Goal: Information Seeking & Learning: Learn about a topic

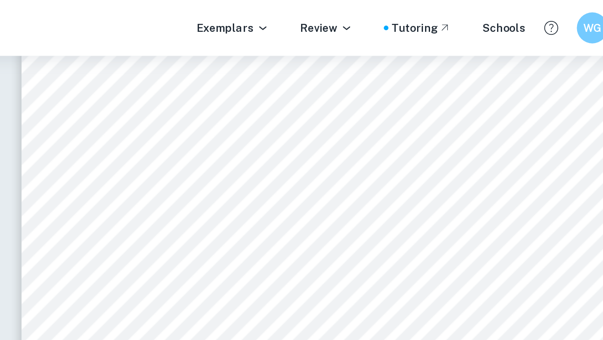
scroll to position [2730, 0]
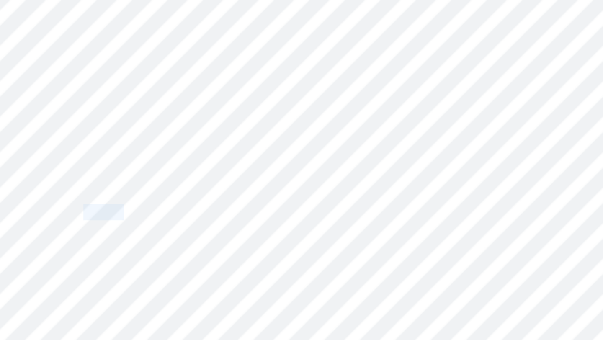
drag, startPoint x: 294, startPoint y: 136, endPoint x: 276, endPoint y: 136, distance: 18.4
click at [276, 136] on span "0 mg/L" at bounding box center [285, 136] width 19 height 5
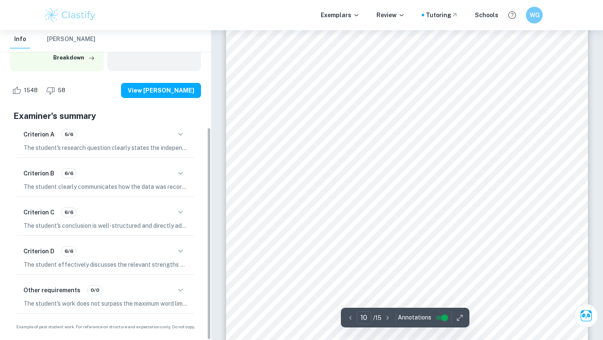
scroll to position [4857, 0]
click at [180, 253] on icon "button" at bounding box center [180, 251] width 10 height 10
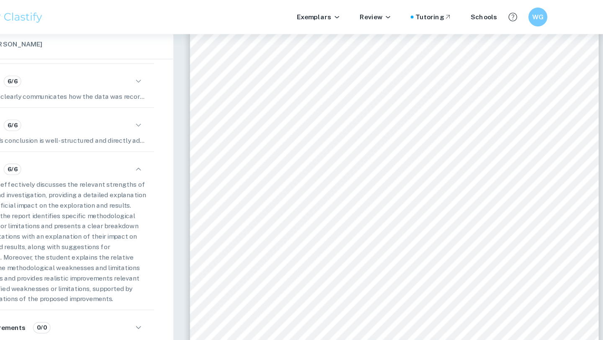
scroll to position [4825, 0]
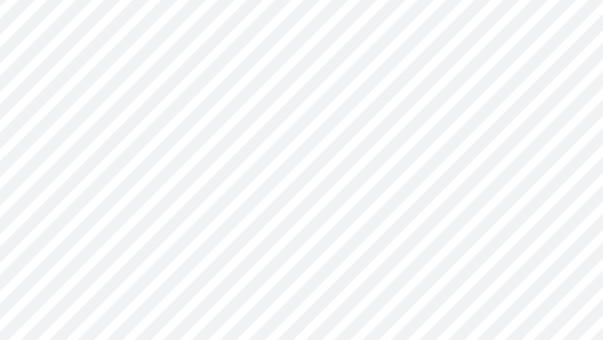
click at [352, 175] on div "10 between groups (9.61-24), were relatively low, increasing the reliability of…" at bounding box center [407, 170] width 362 height 512
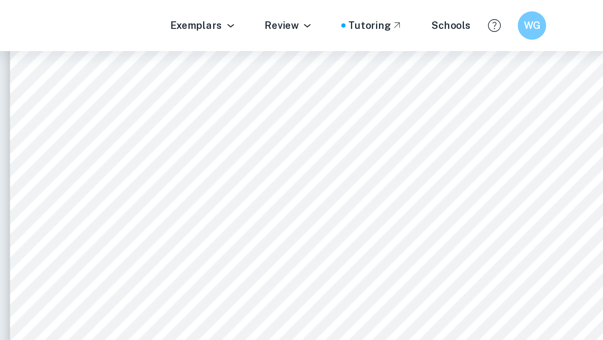
scroll to position [6285, 0]
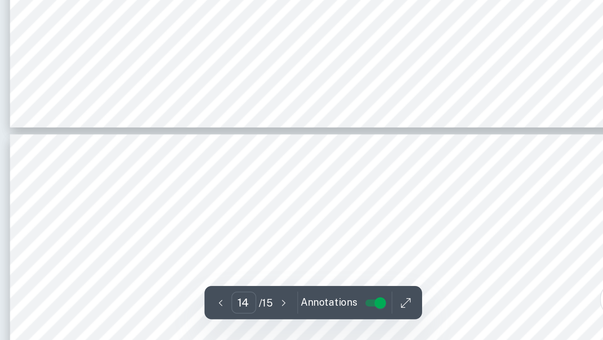
type input "15"
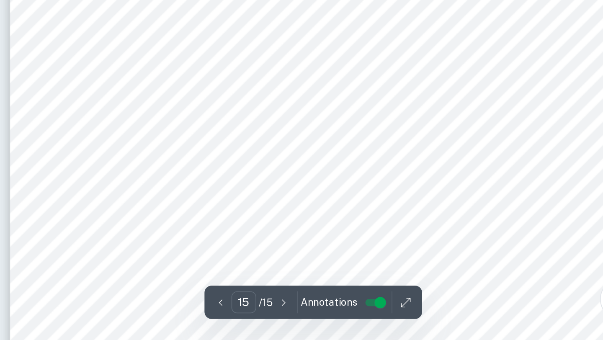
scroll to position [7245, 0]
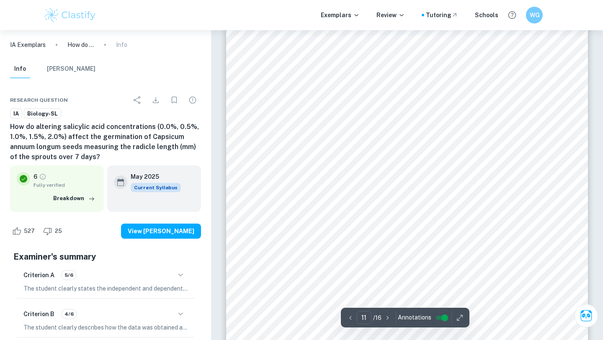
scroll to position [5329, 0]
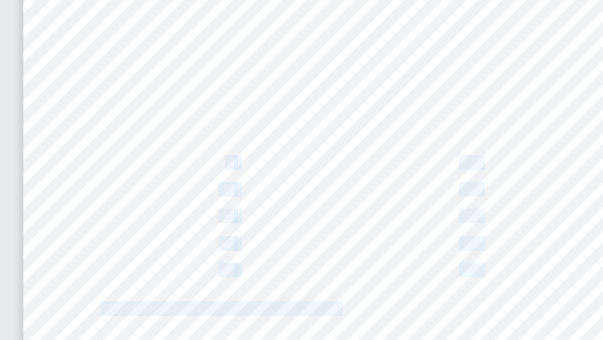
drag, startPoint x: 340, startPoint y: 168, endPoint x: 335, endPoint y: 168, distance: 5.4
click at [335, 168] on div "Table 10. Standard deviation per condition Concentration of SA solution (%) Sta…" at bounding box center [407, 172] width 362 height 511
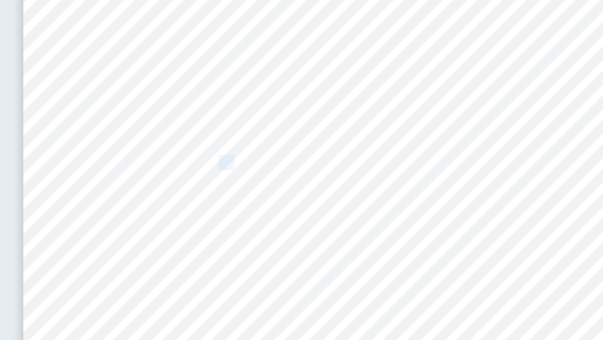
drag, startPoint x: 336, startPoint y: 168, endPoint x: 343, endPoint y: 168, distance: 7.1
click at [343, 168] on span "0.0" at bounding box center [340, 166] width 9 height 7
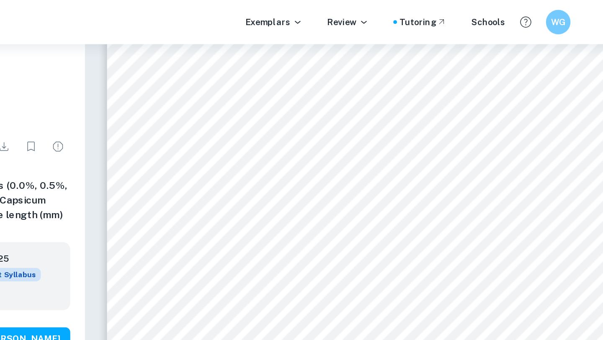
scroll to position [5316, 0]
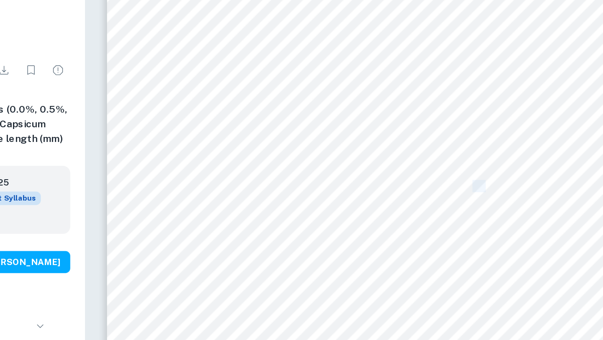
drag, startPoint x: 474, startPoint y: 182, endPoint x: 483, endPoint y: 182, distance: 8.8
click at [483, 182] on span "6.81" at bounding box center [478, 179] width 13 height 7
drag, startPoint x: 483, startPoint y: 182, endPoint x: 476, endPoint y: 182, distance: 6.7
click at [476, 182] on span "6.81" at bounding box center [478, 179] width 13 height 7
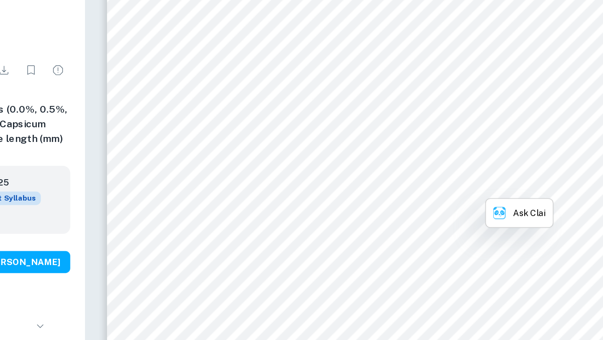
click at [476, 182] on span "6.81" at bounding box center [478, 179] width 13 height 7
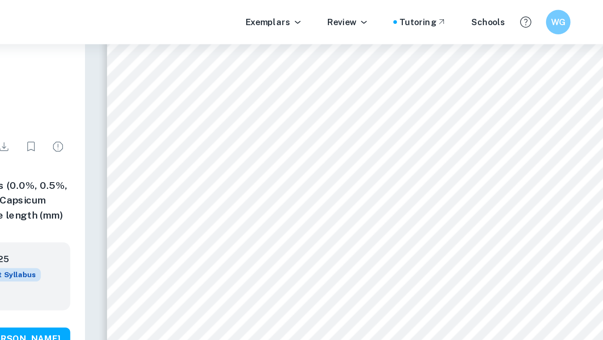
scroll to position [4830, 0]
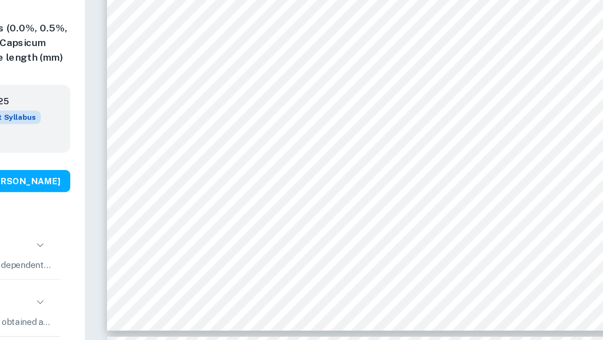
type input "11"
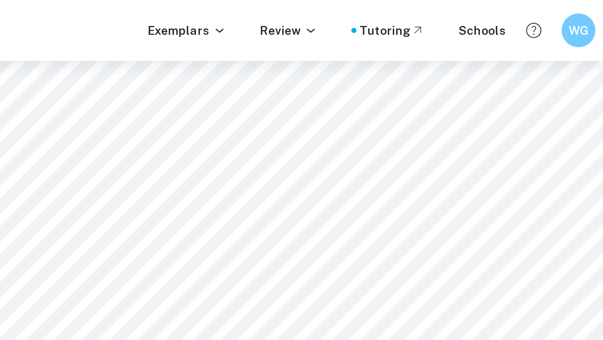
scroll to position [5387, 0]
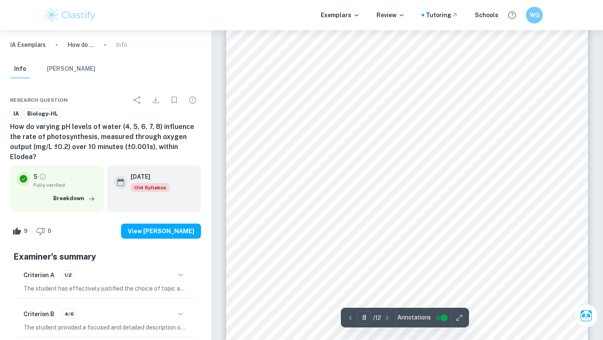
scroll to position [3374, 0]
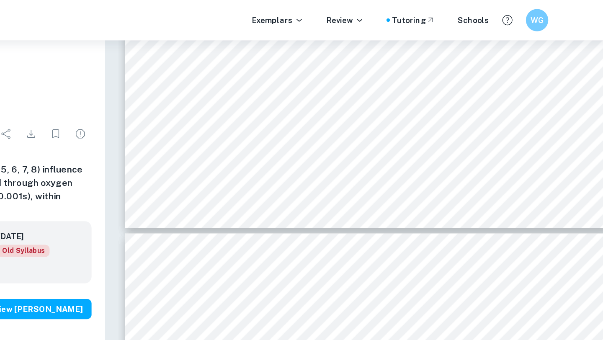
type input "7"
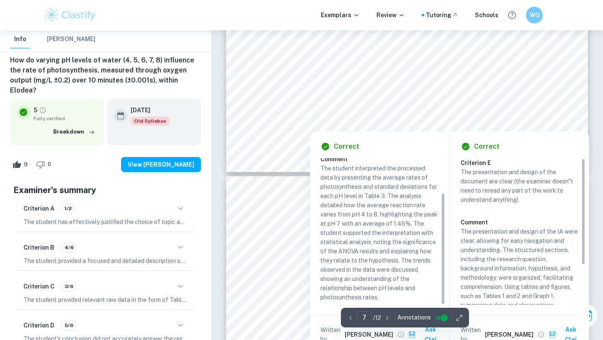
scroll to position [3228, 0]
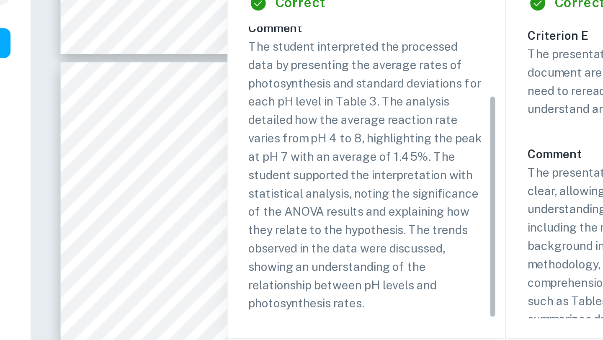
click at [393, 287] on p "The student interpreted the processed data by presenting the average rates of p…" at bounding box center [379, 231] width 118 height 138
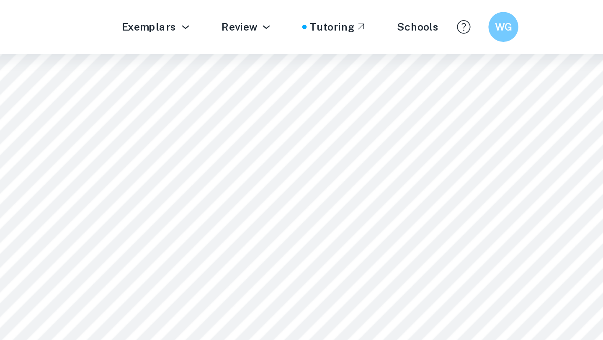
scroll to position [2437, 0]
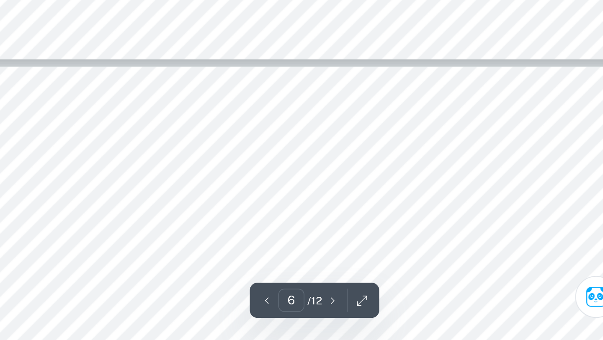
type input "7"
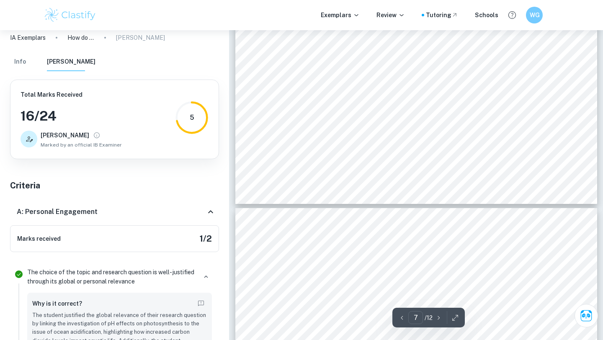
scroll to position [3206, 0]
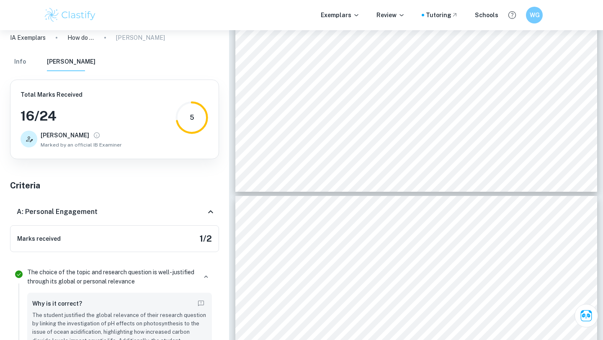
click at [26, 63] on button "Info" at bounding box center [20, 62] width 20 height 18
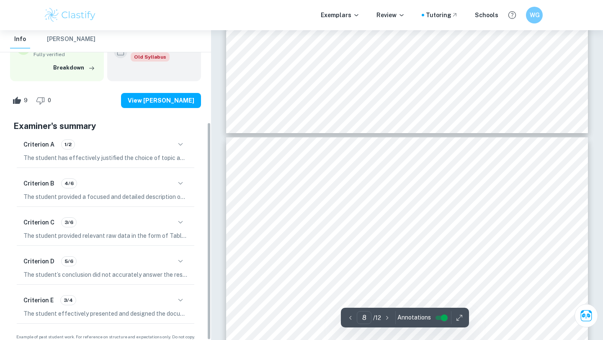
scroll to position [131, 0]
click at [180, 256] on icon "button" at bounding box center [180, 261] width 10 height 10
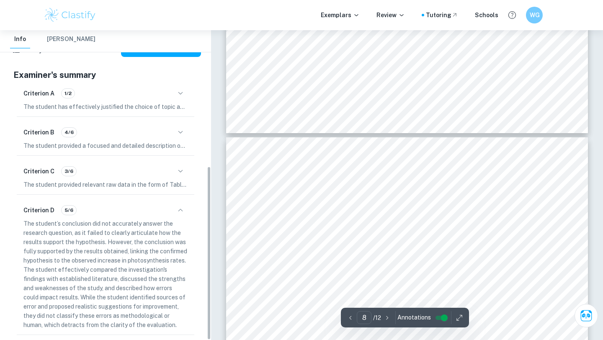
scroll to position [242, 0]
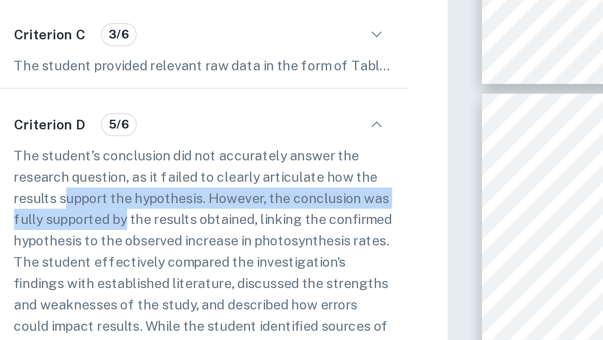
drag, startPoint x: 46, startPoint y: 172, endPoint x: 72, endPoint y: 184, distance: 28.5
click at [72, 184] on p "The student’s conclusion did not accurately answer the research question, as it…" at bounding box center [105, 214] width 164 height 111
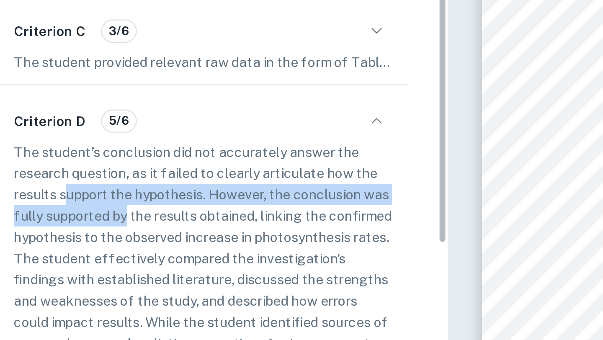
scroll to position [145, 0]
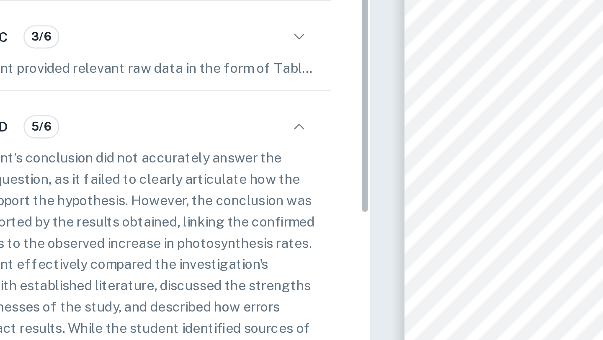
click at [169, 262] on p "The student’s conclusion did not accurately answer the research question, as it…" at bounding box center [105, 311] width 164 height 111
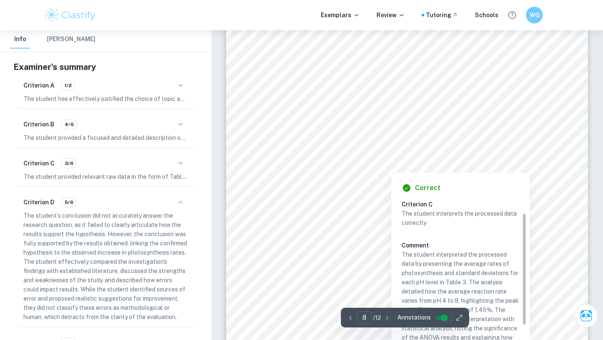
scroll to position [23, 0]
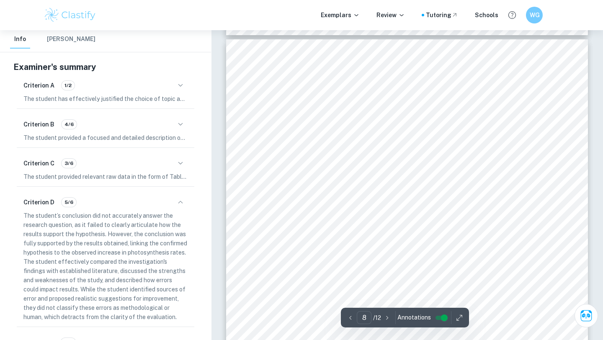
type input "7"
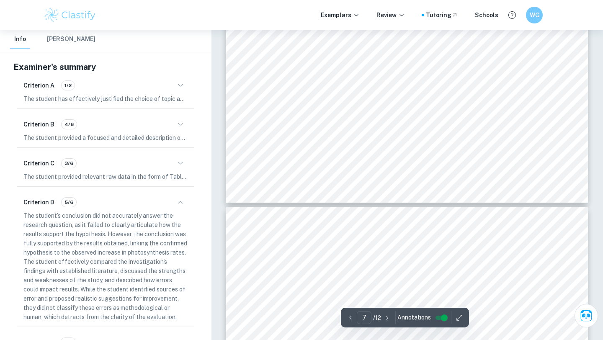
scroll to position [3091, 0]
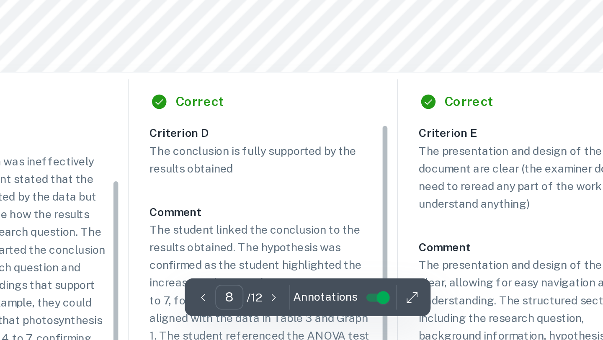
scroll to position [195, 0]
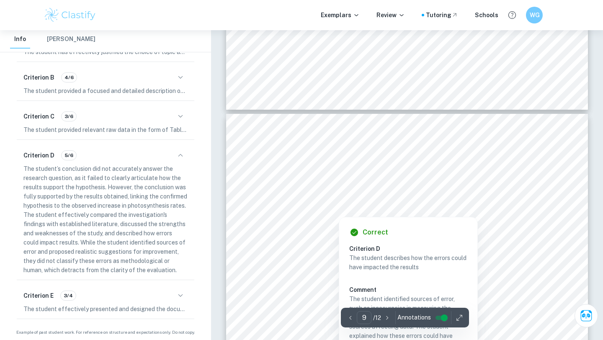
scroll to position [3691, 0]
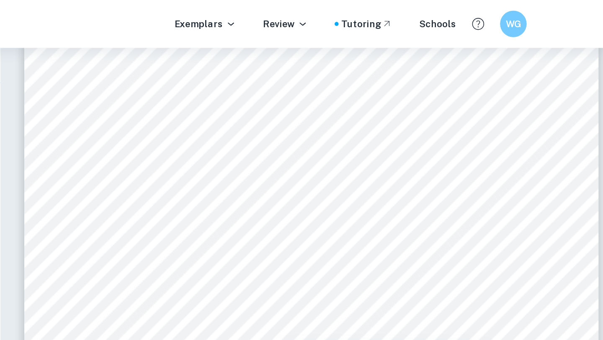
scroll to position [6424, 0]
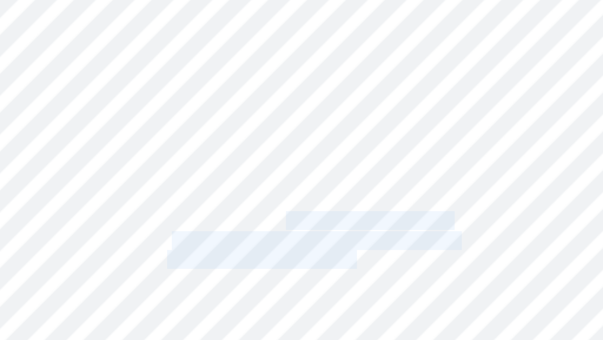
drag, startPoint x: 396, startPoint y: 139, endPoint x: 371, endPoint y: 123, distance: 30.0
click at [371, 123] on div "Evaluation Strengths ï Obtaining 250 repetitions. Each of the 5 experimental co…" at bounding box center [407, 106] width 362 height 511
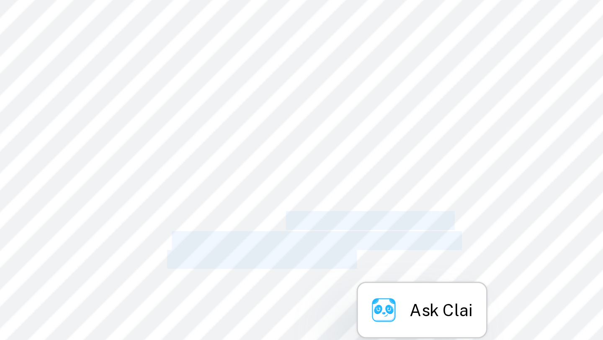
click at [371, 124] on span "important factors influencing growth of" at bounding box center [382, 122] width 96 height 6
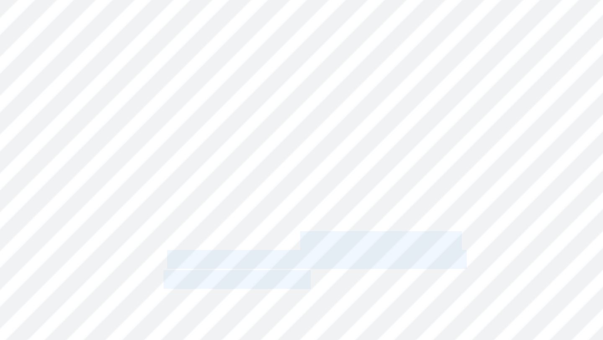
drag, startPoint x: 377, startPoint y: 126, endPoint x: 378, endPoint y: 144, distance: 17.7
click at [378, 144] on div "Evaluation Strengths ï Obtaining 250 repetitions. Each of the 5 experimental co…" at bounding box center [407, 106] width 362 height 511
click at [378, 144] on span "thus decreasing the accuracy of final results." at bounding box center [382, 143] width 108 height 6
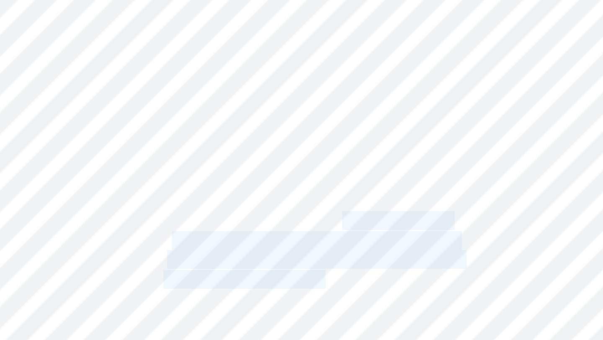
drag, startPoint x: 384, startPoint y: 147, endPoint x: 390, endPoint y: 121, distance: 26.1
click at [390, 121] on div "Evaluation Strengths ï Obtaining 250 repetitions. Each of the 5 experimental co…" at bounding box center [407, 106] width 362 height 511
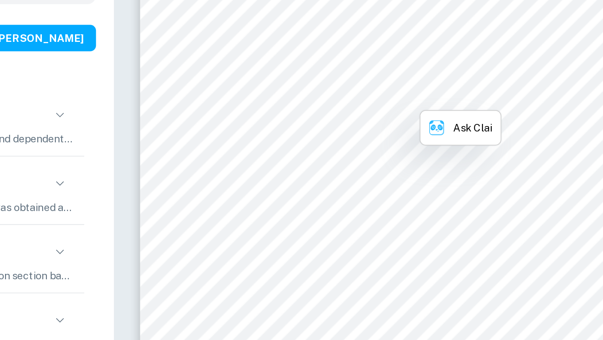
click at [444, 209] on div "Evaluation Strengths ï Obtaining 250 repetitions. Each of the 5 experimental co…" at bounding box center [407, 106] width 362 height 511
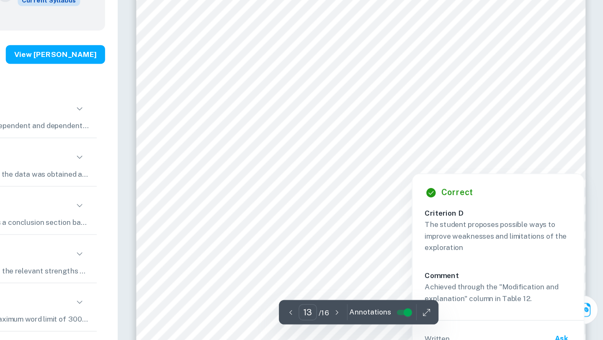
scroll to position [6416, 0]
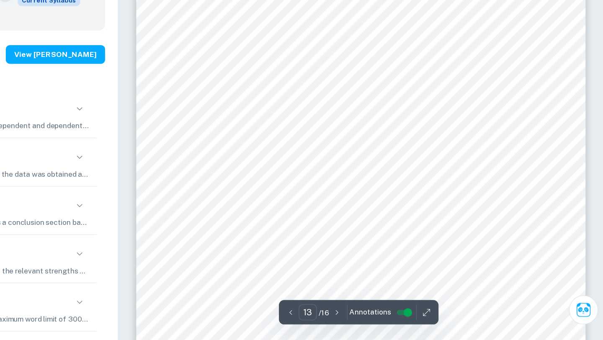
click at [473, 208] on div "Evaluation Strengths ï Obtaining 250 repetitions. Each of the 5 experimental co…" at bounding box center [407, 115] width 362 height 511
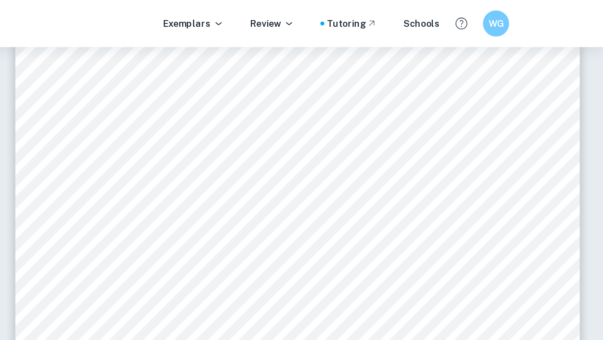
scroll to position [6384, 0]
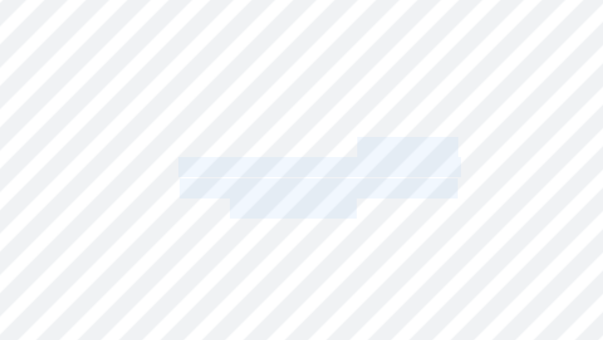
drag, startPoint x: 506, startPoint y: 186, endPoint x: 506, endPoint y: 163, distance: 23.0
click at [506, 163] on div "Evaluation Strengths ï Obtaining 250 repetitions. Each of the 5 experimental co…" at bounding box center [407, 146] width 362 height 511
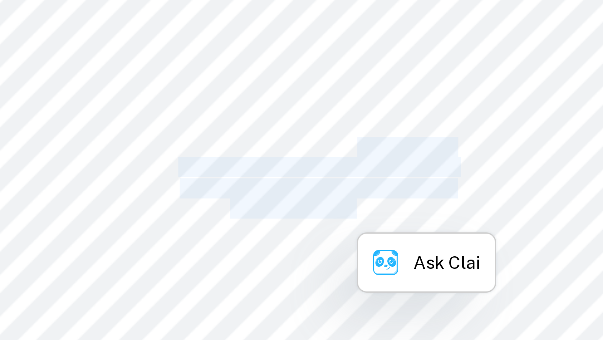
click at [508, 165] on span "atmospheric conditions, which would" at bounding box center [491, 166] width 91 height 6
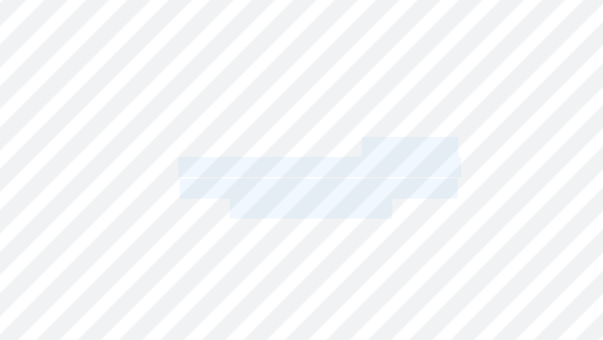
drag, startPoint x: 506, startPoint y: 165, endPoint x: 517, endPoint y: 186, distance: 24.0
click at [517, 186] on div "Evaluation Strengths ï Obtaining 250 repetitions. Each of the 5 experimental co…" at bounding box center [407, 146] width 362 height 511
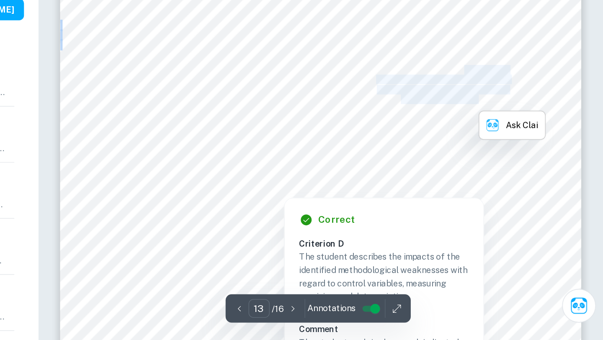
scroll to position [6398, 0]
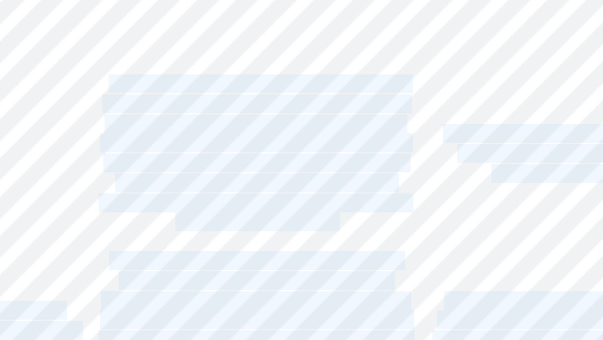
drag, startPoint x: 420, startPoint y: 236, endPoint x: 327, endPoint y: 187, distance: 105.6
click at [327, 187] on div "Evaluation Strengths ï Obtaining 250 repetitions. Each of the 5 experimental co…" at bounding box center [407, 132] width 362 height 511
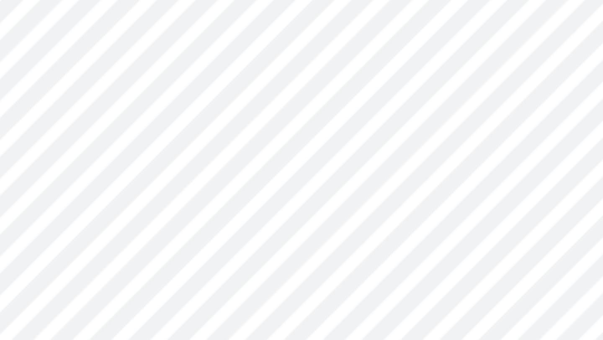
click at [452, 226] on div "Evaluation Strengths ï Obtaining 250 repetitions. Each of the 5 experimental co…" at bounding box center [407, 132] width 362 height 511
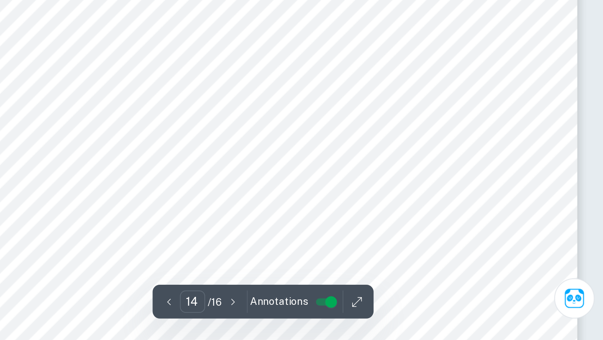
scroll to position [6746, 0]
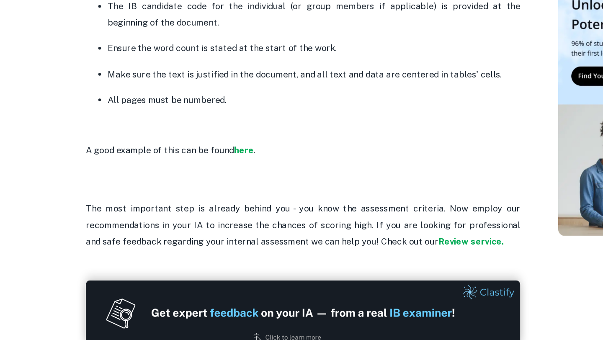
scroll to position [2149, 0]
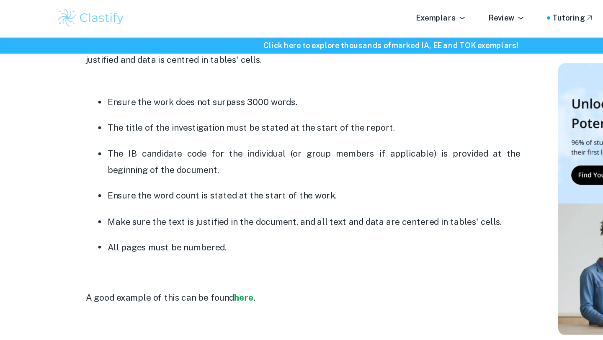
drag, startPoint x: 171, startPoint y: 85, endPoint x: 170, endPoint y: 137, distance: 52.3
click at [170, 137] on ul "Ensure the work does not surpass 3000 words. The title of the investigation mus…" at bounding box center [233, 136] width 335 height 125
click at [170, 137] on p "The IB candidate code for the individual (or group members if applicable) is pr…" at bounding box center [242, 127] width 318 height 26
drag, startPoint x: 110, startPoint y: 100, endPoint x: 183, endPoint y: 100, distance: 73.3
click at [183, 100] on p "The title of the investigation must be stated at the start of the report." at bounding box center [242, 100] width 318 height 13
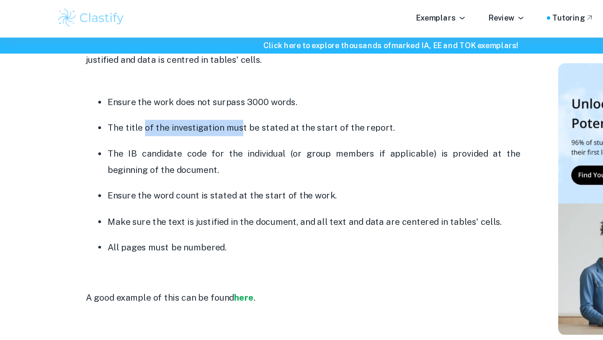
click at [183, 100] on p "The title of the investigation must be stated at the start of the report." at bounding box center [242, 100] width 318 height 13
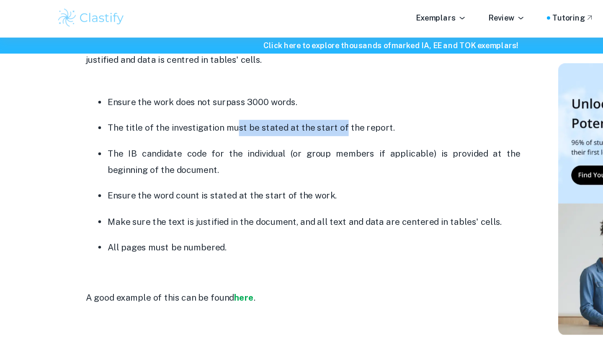
drag, startPoint x: 262, startPoint y: 100, endPoint x: 179, endPoint y: 100, distance: 82.9
click at [179, 100] on p "The title of the investigation must be stated at the start of the report." at bounding box center [242, 100] width 318 height 13
drag, startPoint x: 159, startPoint y: 122, endPoint x: 180, endPoint y: 138, distance: 25.4
click at [180, 138] on p "The IB candidate code for the individual (or group members if applicable) is pr…" at bounding box center [242, 127] width 318 height 26
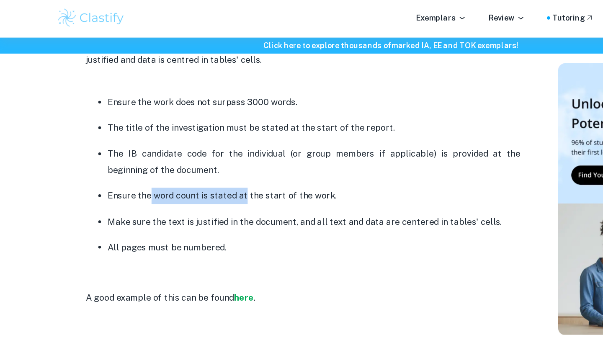
drag, startPoint x: 188, startPoint y: 150, endPoint x: 110, endPoint y: 150, distance: 78.3
click at [110, 150] on p "Ensure the word count is stated at the start of the work." at bounding box center [242, 152] width 318 height 13
drag, startPoint x: 99, startPoint y: 181, endPoint x: 197, endPoint y: 178, distance: 97.6
click at [196, 179] on ul "Ensure the work does not surpass 3000 words. The title of the investigation mus…" at bounding box center [233, 136] width 335 height 125
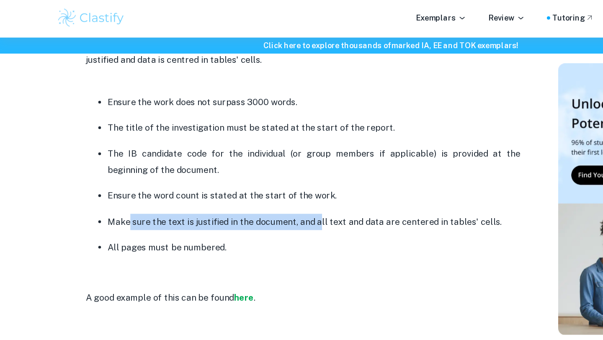
drag, startPoint x: 245, startPoint y: 167, endPoint x: 98, endPoint y: 167, distance: 146.9
click at [98, 167] on p "Make sure the text is justified in the document, and all text and data are cent…" at bounding box center [242, 172] width 318 height 13
drag, startPoint x: 131, startPoint y: 167, endPoint x: 275, endPoint y: 167, distance: 143.6
click at [275, 167] on p "Make sure the text is justified in the document, and all text and data are cent…" at bounding box center [242, 172] width 318 height 13
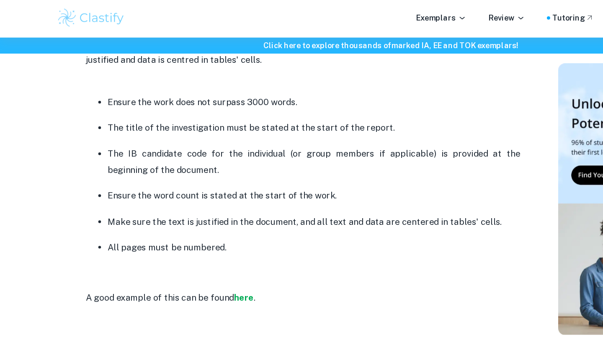
drag, startPoint x: 368, startPoint y: 167, endPoint x: 201, endPoint y: 167, distance: 167.4
click at [201, 167] on p "Make sure the text is justified in the document, and all text and data are cent…" at bounding box center [242, 172] width 318 height 13
drag, startPoint x: 91, startPoint y: 195, endPoint x: 129, endPoint y: 195, distance: 37.7
click at [129, 195] on p "All pages must be numbered." at bounding box center [242, 192] width 318 height 13
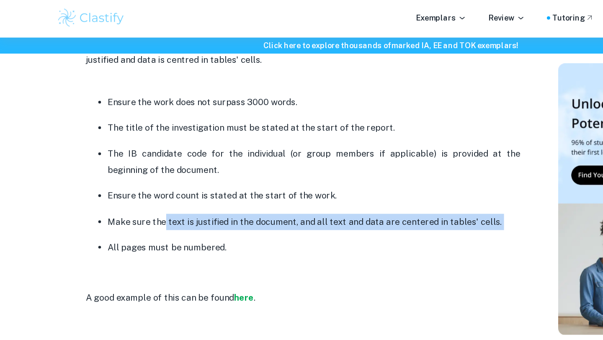
drag, startPoint x: 126, startPoint y: 172, endPoint x: 202, endPoint y: 179, distance: 76.5
click at [201, 179] on ul "Ensure the work does not surpass 3000 words. The title of the investigation mus…" at bounding box center [233, 136] width 335 height 125
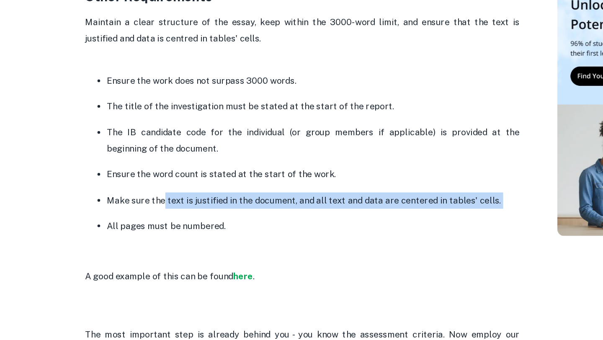
scroll to position [2090, 0]
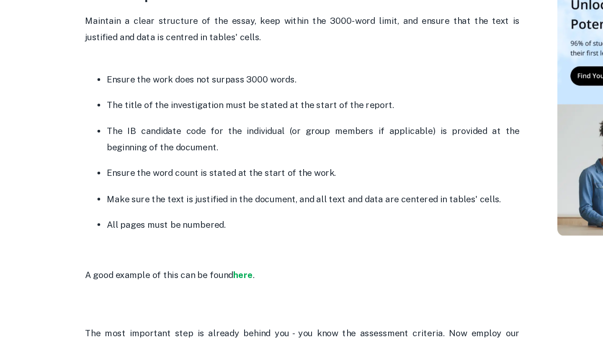
click at [205, 247] on p "All pages must be numbered." at bounding box center [242, 251] width 318 height 13
drag, startPoint x: 170, startPoint y: 248, endPoint x: 111, endPoint y: 248, distance: 59.4
click at [111, 248] on p "All pages must be numbered." at bounding box center [242, 251] width 318 height 13
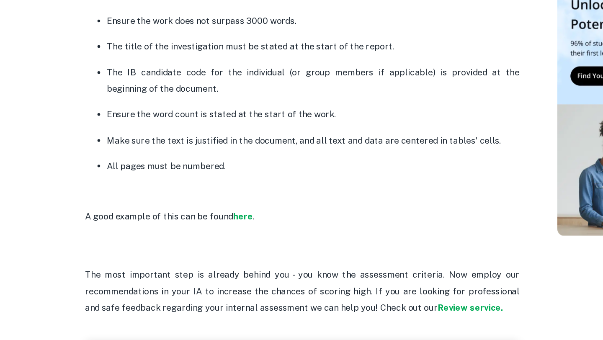
scroll to position [2169, 0]
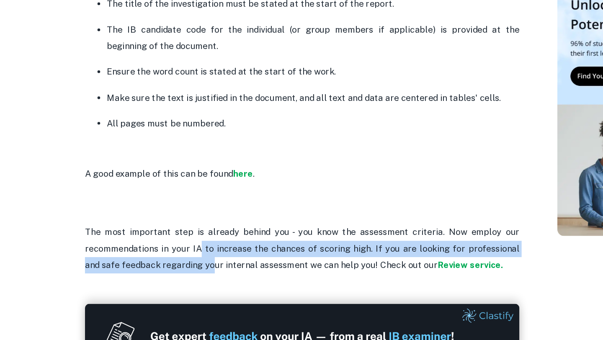
drag, startPoint x: 152, startPoint y: 265, endPoint x: 150, endPoint y: 282, distance: 17.7
click at [150, 282] on p "The most important step is already behind you - you know the assessment criteri…" at bounding box center [233, 257] width 335 height 64
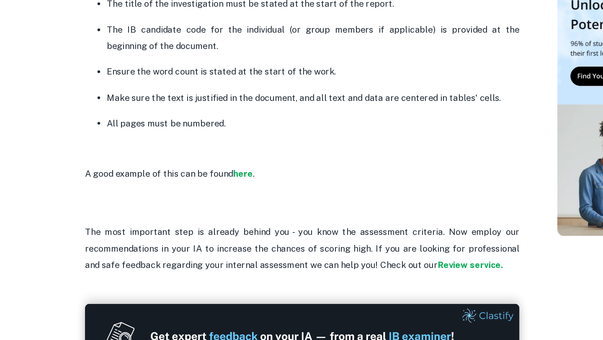
scroll to position [2240, 0]
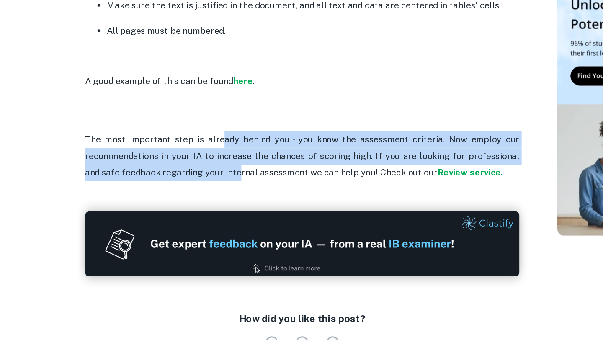
drag, startPoint x: 172, startPoint y: 188, endPoint x: 170, endPoint y: 213, distance: 25.2
click at [170, 213] on p "The most important step is already behind you - you know the assessment criteri…" at bounding box center [233, 186] width 335 height 64
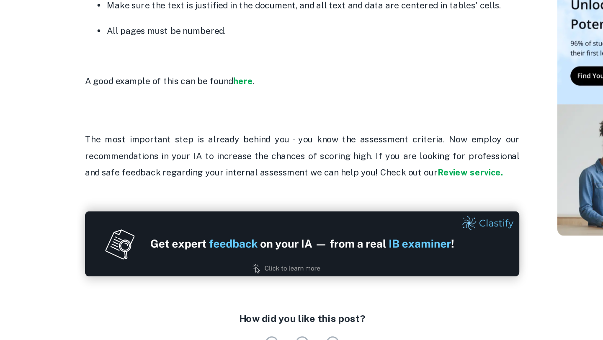
click at [171, 213] on p "The most important step is already behind you - you know the assessment criteri…" at bounding box center [233, 186] width 335 height 64
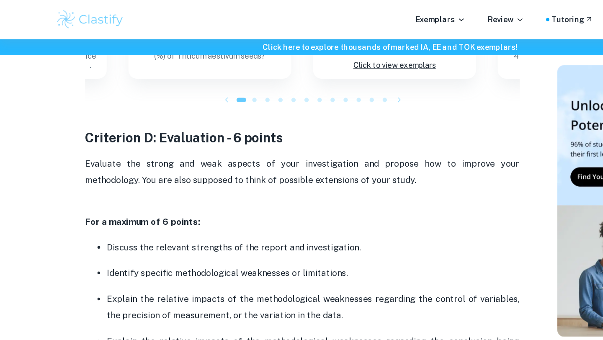
scroll to position [1869, 0]
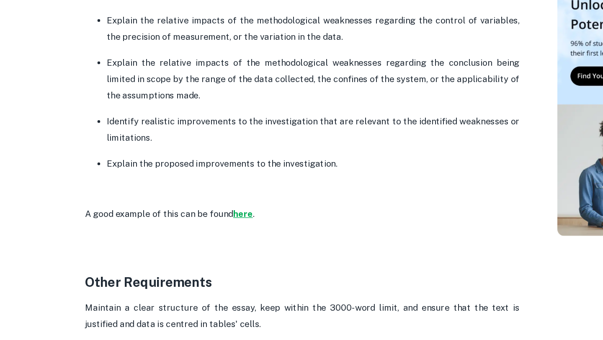
click at [186, 244] on strong "here" at bounding box center [187, 243] width 15 height 8
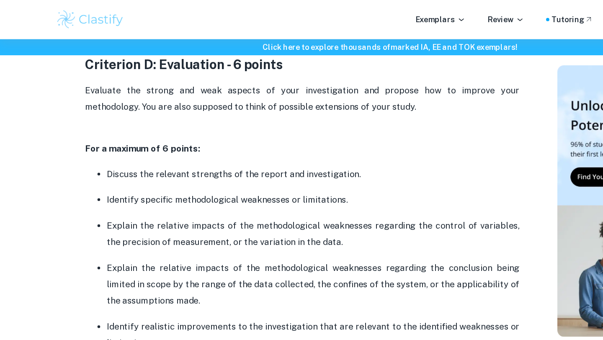
scroll to position [1782, 0]
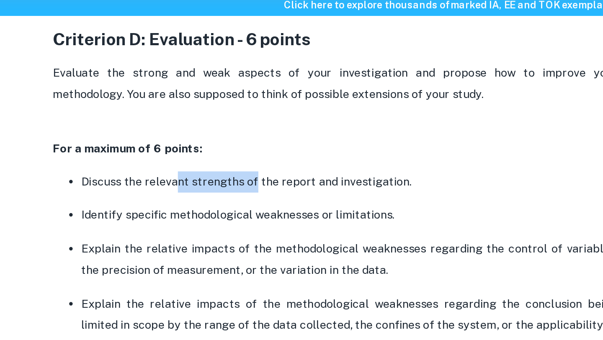
drag, startPoint x: 140, startPoint y: 143, endPoint x: 184, endPoint y: 143, distance: 44.0
click at [184, 143] on p "Discuss the relevant strengths of the report and investigation." at bounding box center [242, 141] width 318 height 13
drag, startPoint x: 178, startPoint y: 143, endPoint x: 147, endPoint y: 144, distance: 31.0
click at [147, 144] on p "Discuss the relevant strengths of the report and investigation." at bounding box center [242, 141] width 318 height 13
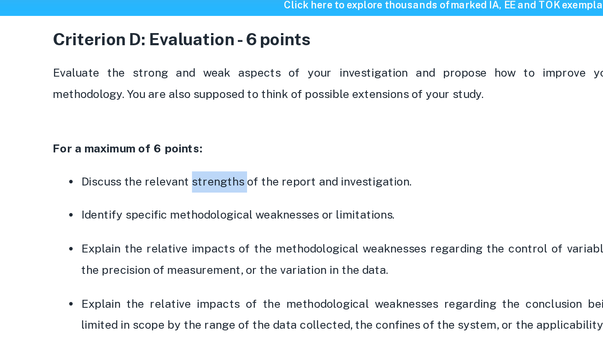
click at [147, 144] on p "Discuss the relevant strengths of the report and investigation." at bounding box center [242, 141] width 318 height 13
drag, startPoint x: 147, startPoint y: 144, endPoint x: 163, endPoint y: 144, distance: 15.5
click at [163, 144] on p "Discuss the relevant strengths of the report and investigation." at bounding box center [242, 141] width 318 height 13
drag, startPoint x: 175, startPoint y: 142, endPoint x: 149, endPoint y: 143, distance: 26.8
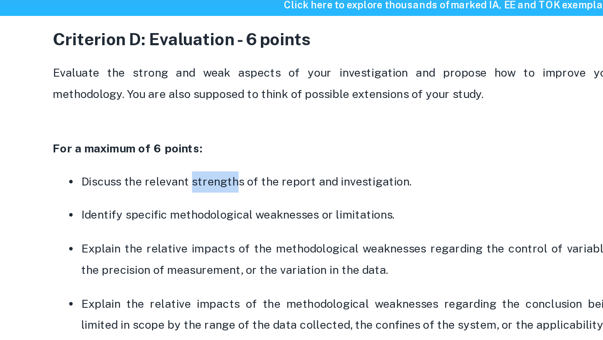
click at [149, 143] on p "Discuss the relevant strengths of the report and investigation." at bounding box center [242, 141] width 318 height 13
drag, startPoint x: 149, startPoint y: 143, endPoint x: 164, endPoint y: 143, distance: 15.1
click at [164, 143] on p "Discuss the relevant strengths of the report and investigation." at bounding box center [242, 141] width 318 height 13
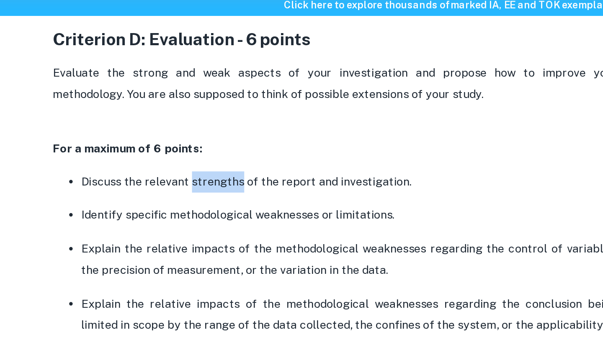
click at [164, 143] on p "Discuss the relevant strengths of the report and investigation." at bounding box center [242, 141] width 318 height 13
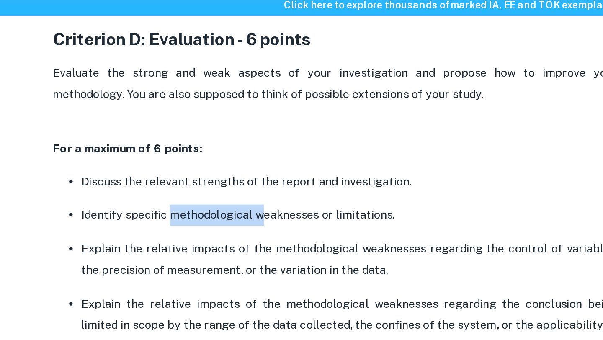
drag, startPoint x: 134, startPoint y: 163, endPoint x: 188, endPoint y: 163, distance: 54.8
click at [188, 163] on p "Identify specific methodological weaknesses or limitations." at bounding box center [242, 161] width 318 height 13
drag, startPoint x: 188, startPoint y: 163, endPoint x: 147, endPoint y: 163, distance: 41.4
click at [147, 163] on p "Identify specific methodological weaknesses or limitations." at bounding box center [242, 161] width 318 height 13
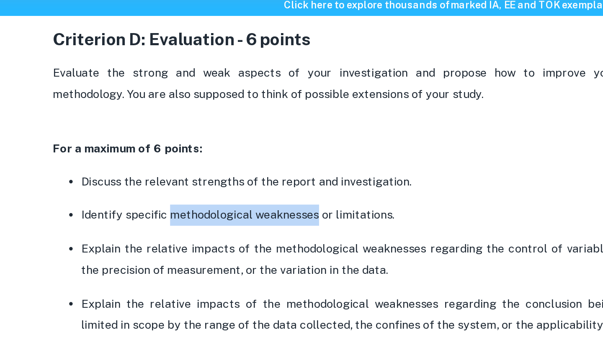
click at [147, 163] on p "Identify specific methodological weaknesses or limitations." at bounding box center [242, 161] width 318 height 13
drag, startPoint x: 147, startPoint y: 163, endPoint x: 214, endPoint y: 163, distance: 67.4
click at [214, 163] on p "Identify specific methodological weaknesses or limitations." at bounding box center [242, 161] width 318 height 13
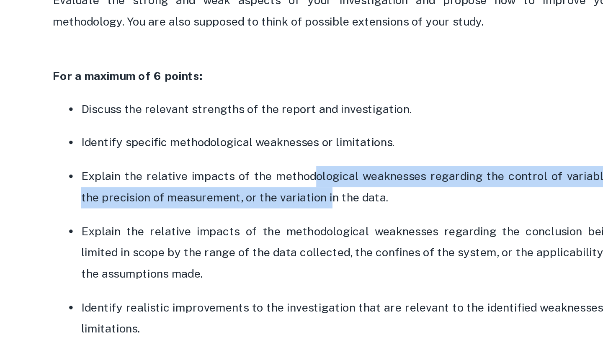
drag, startPoint x: 216, startPoint y: 182, endPoint x: 214, endPoint y: 194, distance: 12.7
click at [214, 194] on p "Explain the relative impacts of the methodological weaknesses regarding the con…" at bounding box center [242, 188] width 318 height 26
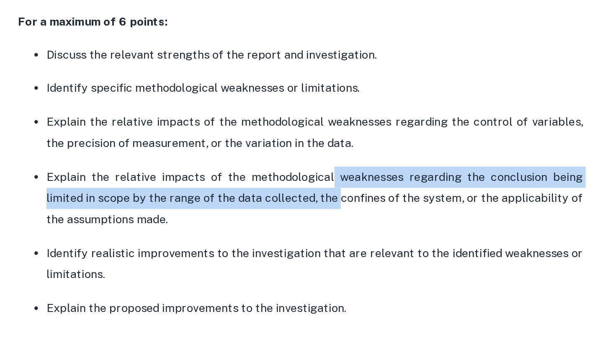
drag, startPoint x: 240, startPoint y: 210, endPoint x: 239, endPoint y: 229, distance: 19.7
click at [239, 230] on p "Explain the relative impacts of the methodological weaknesses regarding the con…" at bounding box center [242, 227] width 318 height 38
click at [239, 229] on p "Explain the relative impacts of the methodological weaknesses regarding the con…" at bounding box center [242, 227] width 318 height 38
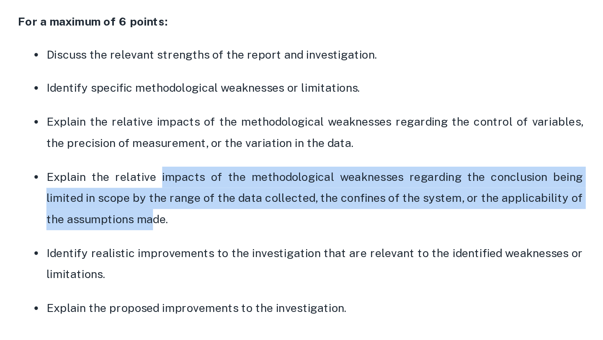
drag, startPoint x: 135, startPoint y: 240, endPoint x: 145, endPoint y: 213, distance: 28.6
click at [145, 213] on p "Explain the relative impacts of the methodological weaknesses regarding the con…" at bounding box center [242, 227] width 318 height 38
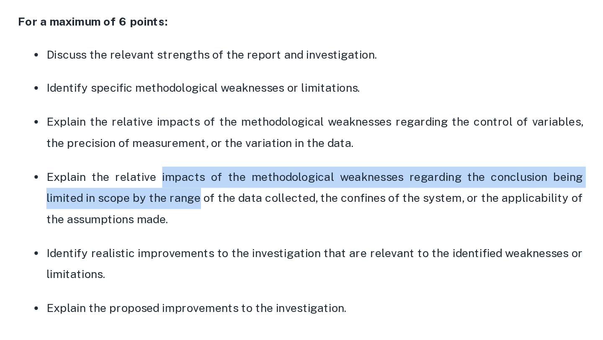
drag, startPoint x: 145, startPoint y: 216, endPoint x: 151, endPoint y: 231, distance: 16.4
click at [151, 231] on p "Explain the relative impacts of the methodological weaknesses regarding the con…" at bounding box center [242, 227] width 318 height 38
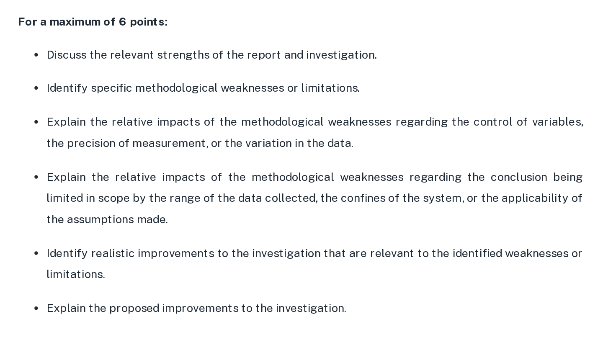
click at [179, 231] on p "Explain the relative impacts of the methodological weaknesses regarding the con…" at bounding box center [242, 227] width 318 height 38
drag, startPoint x: 180, startPoint y: 234, endPoint x: 183, endPoint y: 216, distance: 19.0
click at [183, 216] on p "Explain the relative impacts of the methodological weaknesses regarding the con…" at bounding box center [242, 227] width 318 height 38
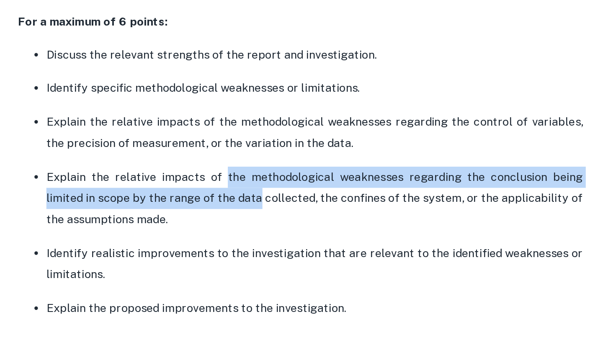
drag, startPoint x: 183, startPoint y: 216, endPoint x: 182, endPoint y: 229, distance: 13.8
click at [182, 229] on p "Explain the relative impacts of the methodological weaknesses regarding the con…" at bounding box center [242, 227] width 318 height 38
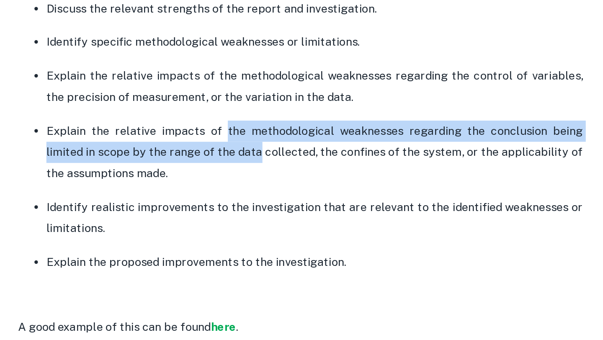
scroll to position [1783, 0]
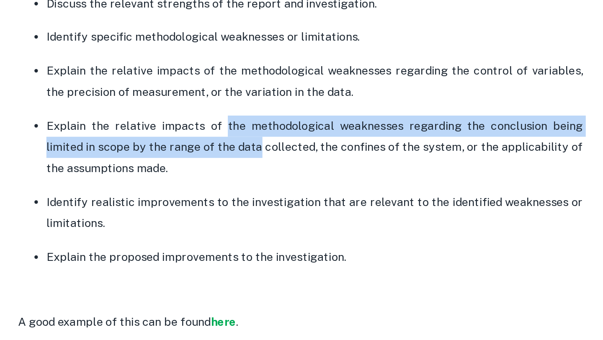
drag, startPoint x: 184, startPoint y: 275, endPoint x: 184, endPoint y: 257, distance: 17.2
click at [184, 257] on p "Identify realistic improvements to the investigation that are relevant to the i…" at bounding box center [242, 265] width 318 height 26
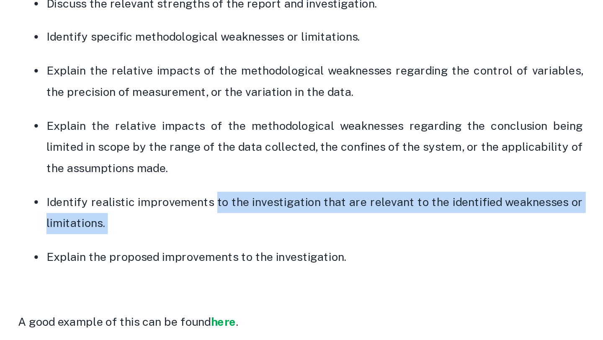
drag, startPoint x: 184, startPoint y: 257, endPoint x: 182, endPoint y: 272, distance: 14.3
click at [182, 272] on p "Identify realistic improvements to the investigation that are relevant to the i…" at bounding box center [242, 265] width 318 height 26
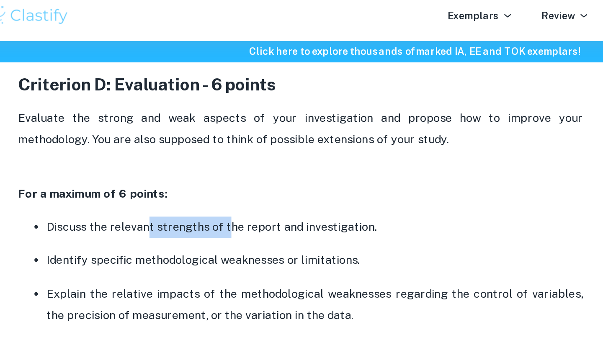
drag, startPoint x: 190, startPoint y: 136, endPoint x: 144, endPoint y: 136, distance: 46.0
click at [144, 136] on p "Discuss the relevant strengths of the report and investigation." at bounding box center [242, 140] width 318 height 13
drag, startPoint x: 144, startPoint y: 136, endPoint x: 175, endPoint y: 136, distance: 30.6
click at [175, 136] on p "Discuss the relevant strengths of the report and investigation." at bounding box center [242, 140] width 318 height 13
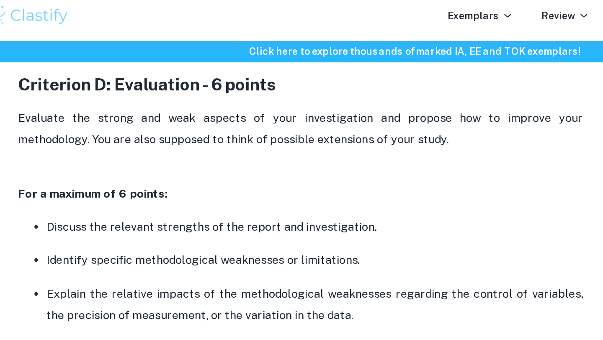
click at [235, 144] on p "Discuss the relevant strengths of the report and investigation." at bounding box center [242, 140] width 318 height 13
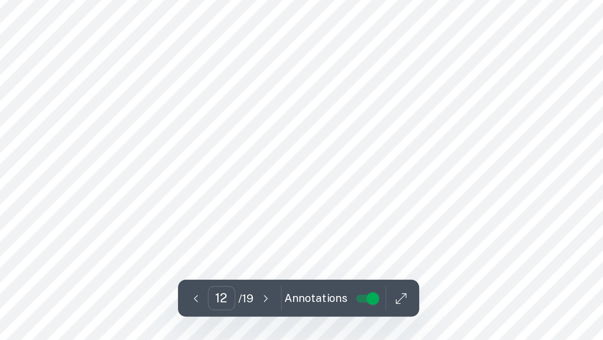
scroll to position [5877, 0]
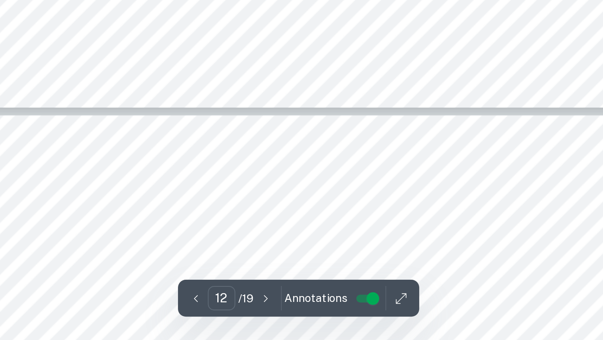
type input "13"
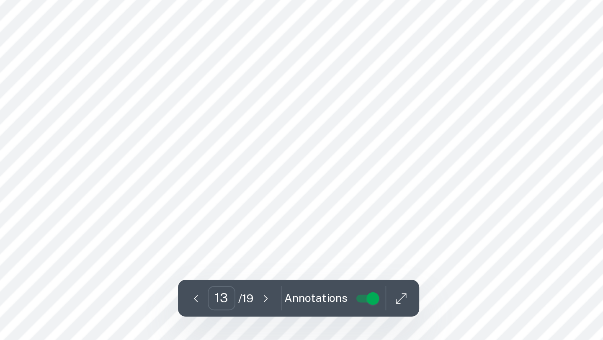
scroll to position [6187, 0]
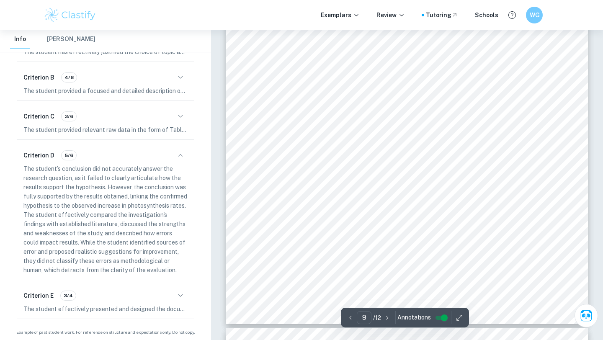
scroll to position [3968, 0]
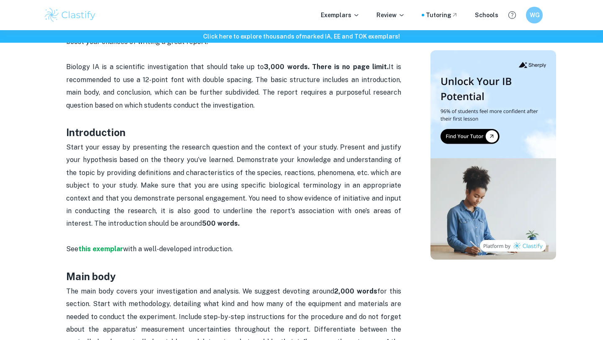
scroll to position [403, 0]
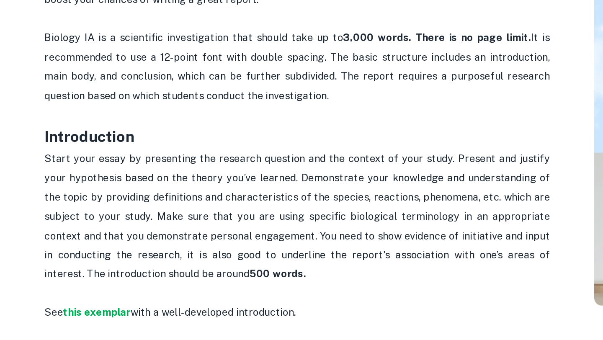
drag, startPoint x: 141, startPoint y: 170, endPoint x: 144, endPoint y: 206, distance: 35.3
click at [152, 235] on span "Start your essay by presenting the research question and the context of your st…" at bounding box center [234, 200] width 337 height 84
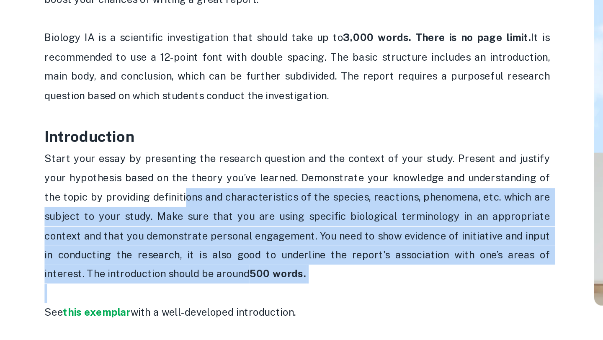
drag, startPoint x: 152, startPoint y: 247, endPoint x: 150, endPoint y: 190, distance: 57.4
click at [150, 190] on p "Start your essay by presenting the research question and the context of your st…" at bounding box center [233, 207] width 335 height 102
click at [150, 190] on span "Start your essay by presenting the research question and the context of your st…" at bounding box center [234, 200] width 337 height 84
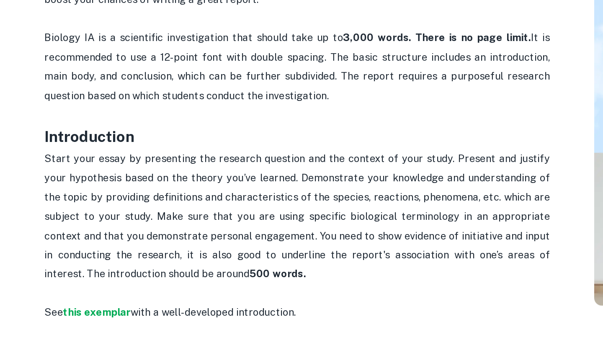
drag, startPoint x: 125, startPoint y: 167, endPoint x: 219, endPoint y: 237, distance: 117.0
click at [219, 237] on p "Start your essay by presenting the research question and the context of your st…" at bounding box center [233, 207] width 335 height 102
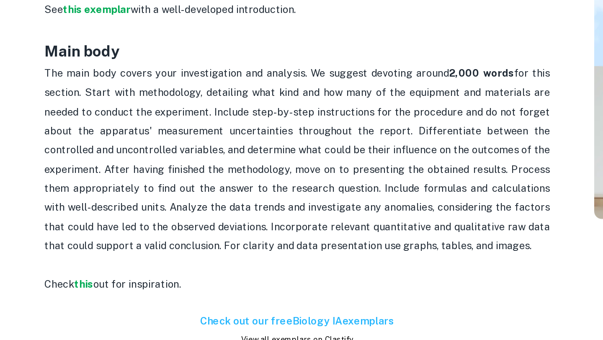
scroll to position [549, 0]
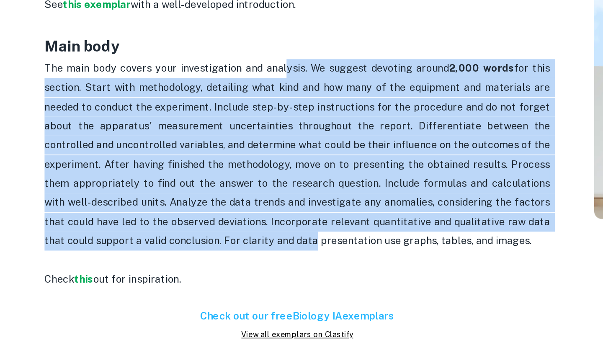
drag, startPoint x: 225, startPoint y: 271, endPoint x: 226, endPoint y: 157, distance: 114.3
click at [226, 157] on span "The main body covers your investigation and analysis. We suggest devoting aroun…" at bounding box center [234, 217] width 337 height 123
click at [228, 165] on p "The main body covers your investigation and analysis. We suggest devoting aroun…" at bounding box center [233, 224] width 335 height 140
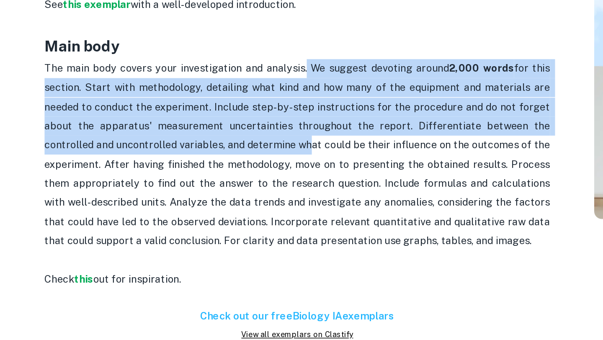
drag, startPoint x: 238, startPoint y: 163, endPoint x: 233, endPoint y: 226, distance: 62.6
click at [236, 217] on p "The main body covers your investigation and analysis. We suggest devoting aroun…" at bounding box center [233, 224] width 335 height 140
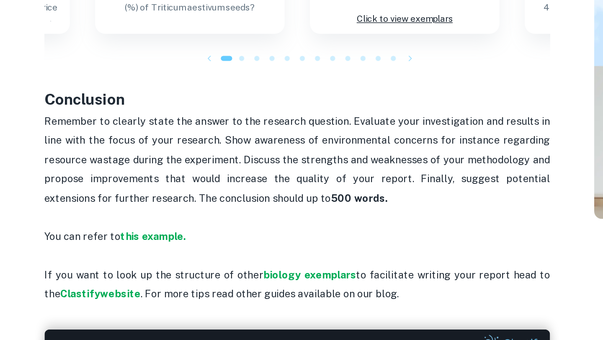
scroll to position [847, 0]
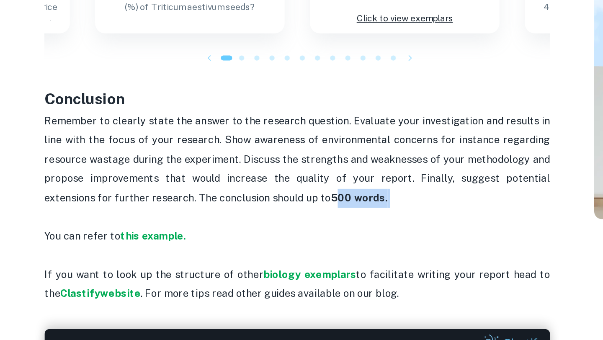
drag, startPoint x: 263, startPoint y: 247, endPoint x: 223, endPoint y: 248, distance: 40.2
click at [223, 248] on p "Remember to clearly state the answer to the research question. Evaluate your in…" at bounding box center [233, 226] width 335 height 76
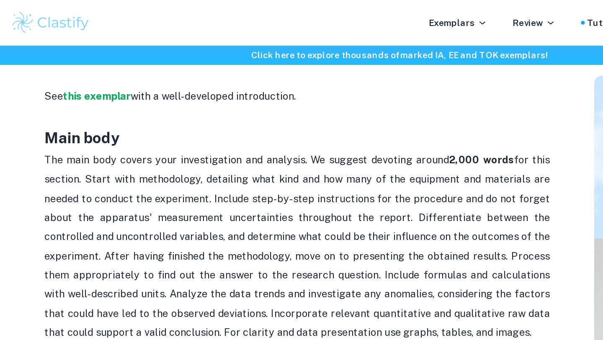
scroll to position [595, 0]
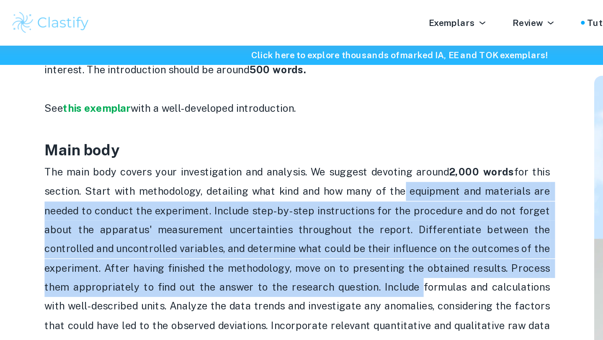
drag, startPoint x: 301, startPoint y: 127, endPoint x: 301, endPoint y: 184, distance: 57.3
click at [301, 184] on p "The main body covers your investigation and analysis. We suggest devoting aroun…" at bounding box center [233, 178] width 335 height 140
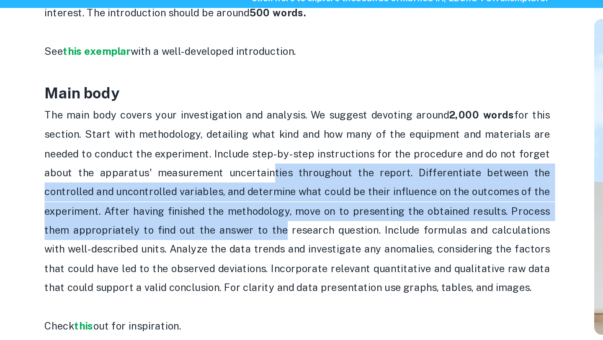
drag, startPoint x: 215, startPoint y: 152, endPoint x: 213, endPoint y: 193, distance: 41.5
click at [214, 193] on span "The main body covers your investigation and analysis. We suggest devoting aroun…" at bounding box center [234, 171] width 337 height 123
click at [213, 193] on span "The main body covers your investigation and analysis. We suggest devoting aroun…" at bounding box center [234, 171] width 337 height 123
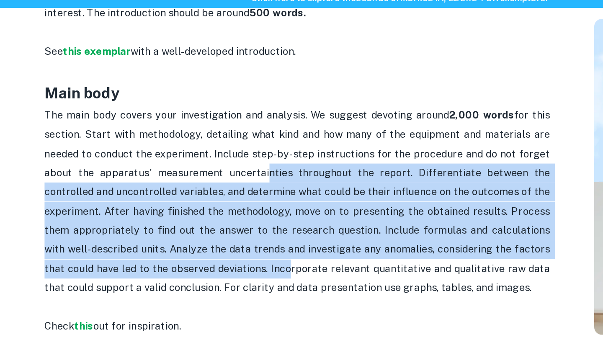
drag, startPoint x: 213, startPoint y: 219, endPoint x: 213, endPoint y: 158, distance: 60.7
click at [213, 158] on p "The main body covers your investigation and analysis. We suggest devoting aroun…" at bounding box center [233, 178] width 335 height 140
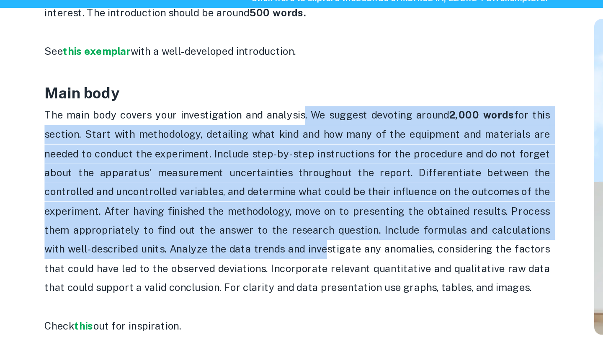
drag, startPoint x: 236, startPoint y: 144, endPoint x: 236, endPoint y: 207, distance: 62.8
click at [236, 207] on p "The main body covers your investigation and analysis. We suggest devoting aroun…" at bounding box center [233, 178] width 335 height 140
drag, startPoint x: 236, startPoint y: 207, endPoint x: 236, endPoint y: 222, distance: 14.7
click at [236, 207] on p "The main body covers your investigation and analysis. We suggest devoting aroun…" at bounding box center [233, 178] width 335 height 140
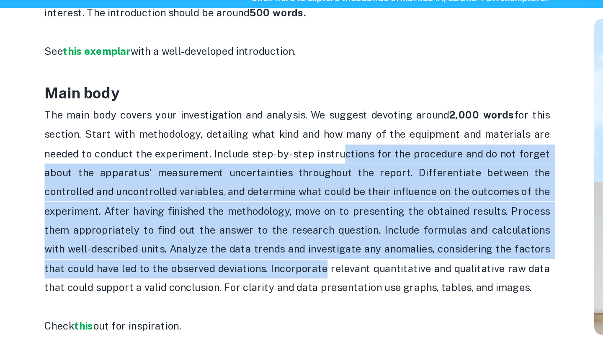
drag, startPoint x: 236, startPoint y: 222, endPoint x: 262, endPoint y: 142, distance: 84.1
click at [262, 142] on p "The main body covers your investigation and analysis. We suggest devoting aroun…" at bounding box center [233, 178] width 335 height 140
click at [262, 142] on span "The main body covers your investigation and analysis. We suggest devoting aroun…" at bounding box center [234, 171] width 337 height 123
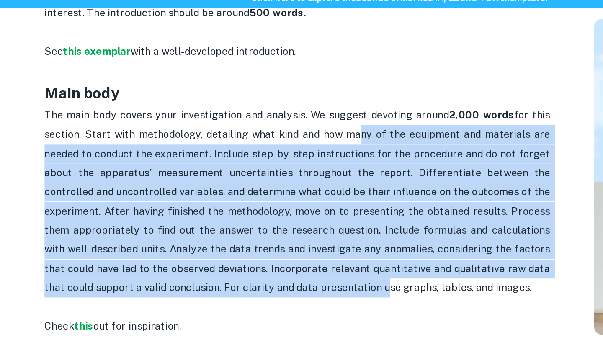
drag, startPoint x: 271, startPoint y: 203, endPoint x: 270, endPoint y: 228, distance: 25.1
click at [270, 228] on span "The main body covers your investigation and analysis. We suggest devoting aroun…" at bounding box center [234, 171] width 337 height 123
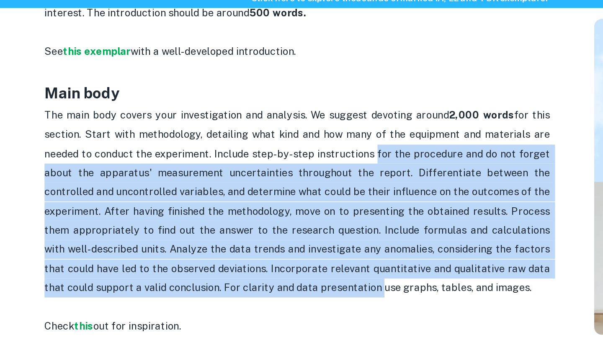
drag, startPoint x: 270, startPoint y: 229, endPoint x: 285, endPoint y: 141, distance: 89.3
click at [285, 141] on span "The main body covers your investigation and analysis. We suggest devoting aroun…" at bounding box center [234, 171] width 337 height 123
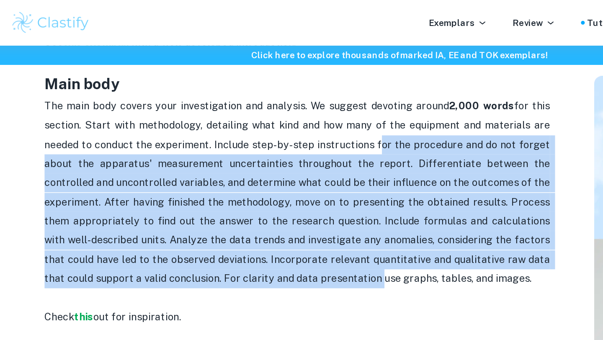
scroll to position [631, 0]
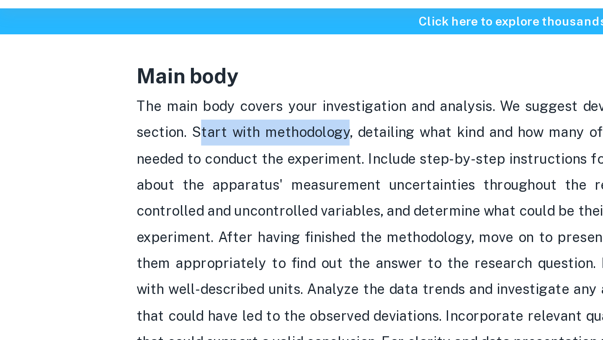
drag, startPoint x: 109, startPoint y: 91, endPoint x: 169, endPoint y: 91, distance: 59.9
click at [169, 91] on span "The main body covers your investigation and analysis. We suggest devoting aroun…" at bounding box center [234, 135] width 337 height 123
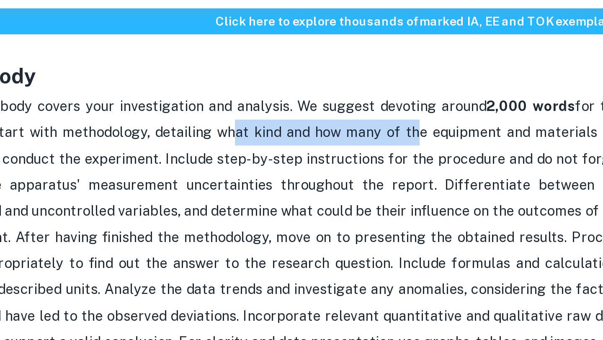
drag, startPoint x: 208, startPoint y: 91, endPoint x: 300, endPoint y: 90, distance: 92.1
click at [299, 91] on span "The main body covers your investigation and analysis. We suggest devoting aroun…" at bounding box center [234, 135] width 337 height 123
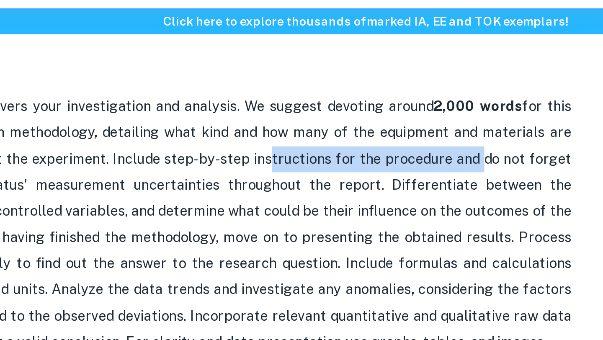
drag, startPoint x: 252, startPoint y: 105, endPoint x: 356, endPoint y: 105, distance: 103.4
click at [356, 105] on span "The main body covers your investigation and analysis. We suggest devoting aroun…" at bounding box center [234, 135] width 337 height 123
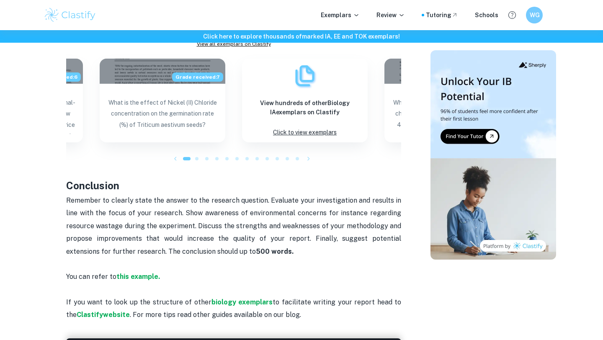
scroll to position [1065, 0]
